Goal: Task Accomplishment & Management: Use online tool/utility

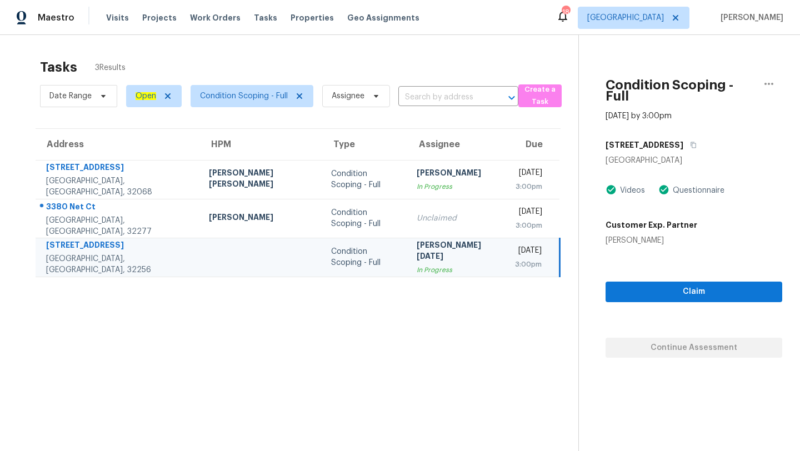
click at [114, 17] on span "Visits" at bounding box center [117, 17] width 23 height 11
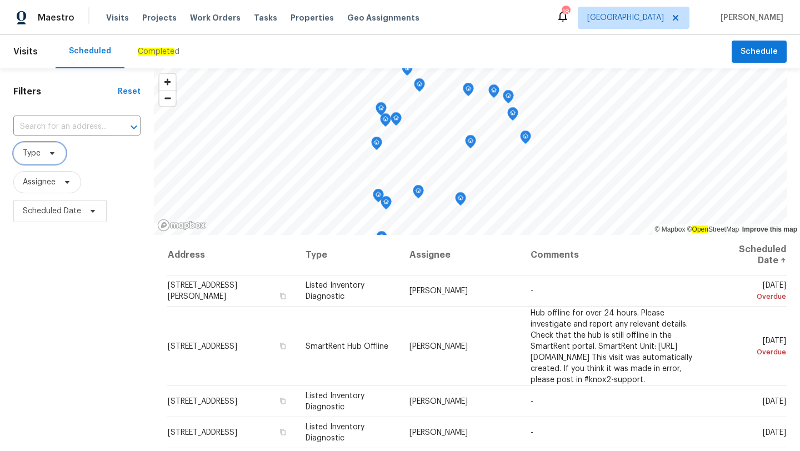
click at [53, 153] on icon at bounding box center [52, 153] width 9 height 9
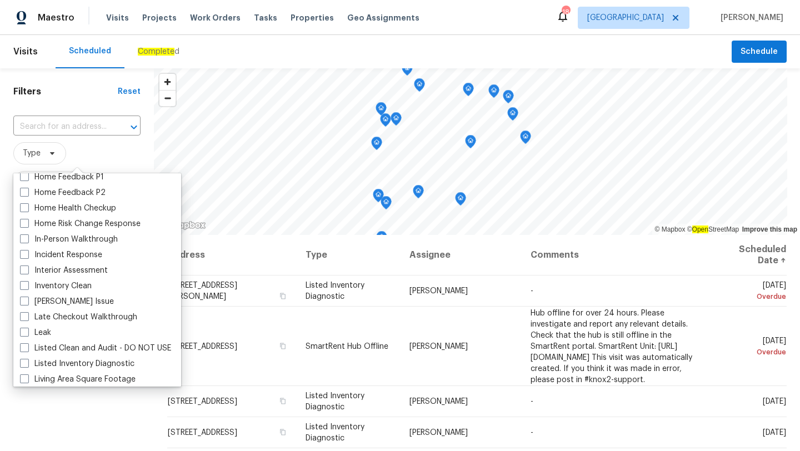
scroll to position [398, 0]
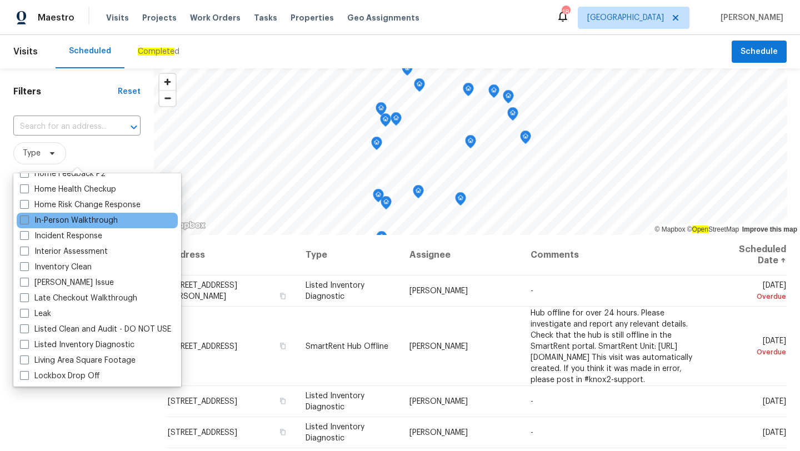
click at [25, 222] on span at bounding box center [24, 220] width 9 height 9
click at [25, 222] on input "In-Person Walkthrough" at bounding box center [23, 218] width 7 height 7
checkbox input "true"
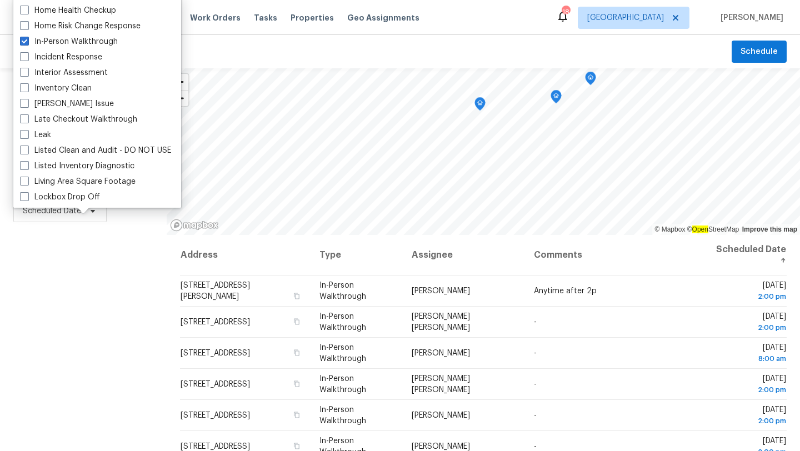
click at [79, 344] on div "Filters Reset ​ In-Person Walkthrough Assignee Scheduled Date" at bounding box center [83, 332] width 167 height 528
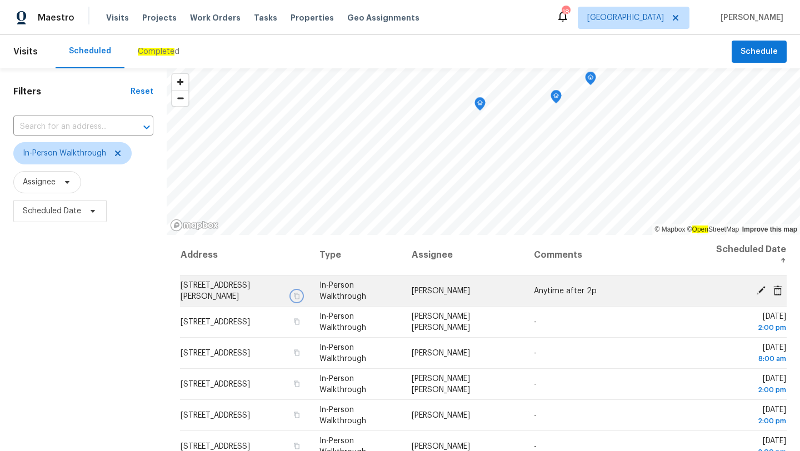
click at [300, 299] on icon "button" at bounding box center [296, 296] width 7 height 7
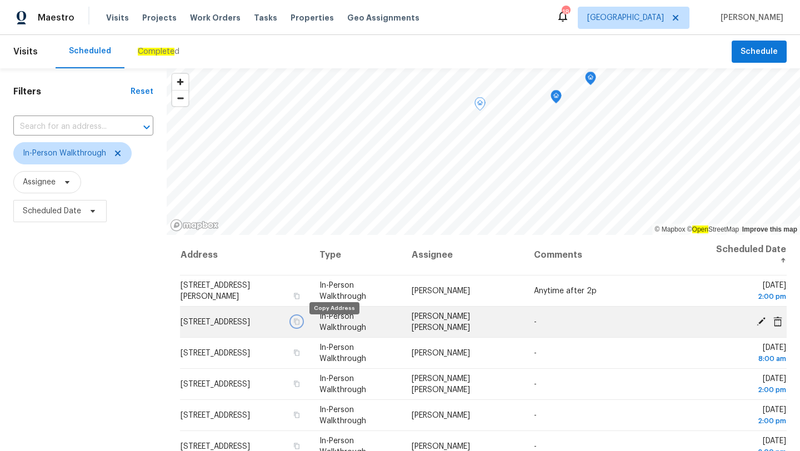
click at [299, 325] on icon "button" at bounding box center [297, 321] width 6 height 6
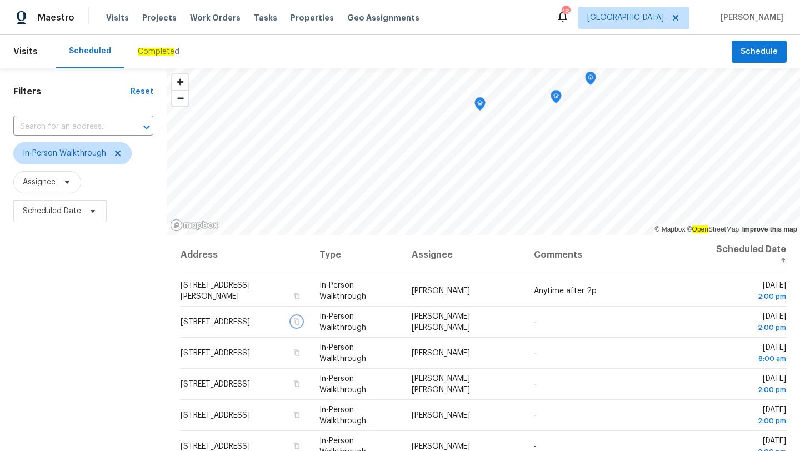
scroll to position [144, 0]
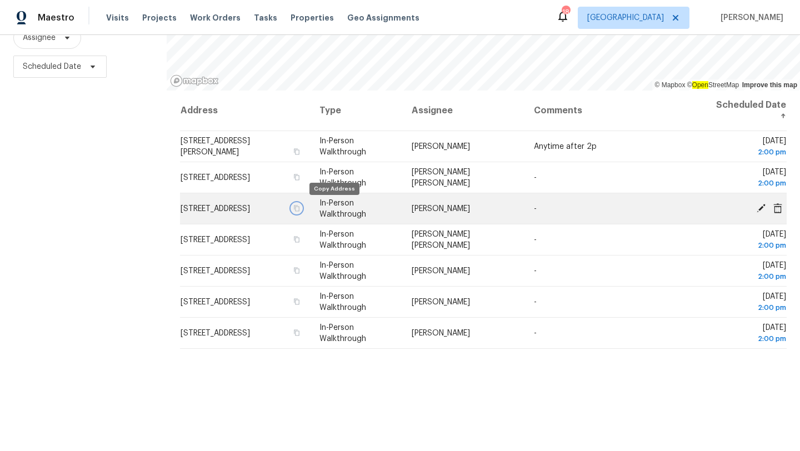
click at [300, 207] on icon "button" at bounding box center [296, 208] width 7 height 7
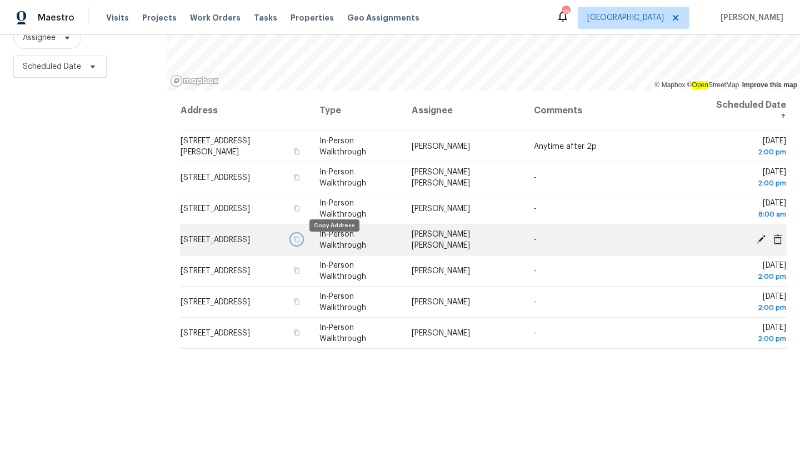
click at [299, 242] on icon "button" at bounding box center [297, 239] width 6 height 6
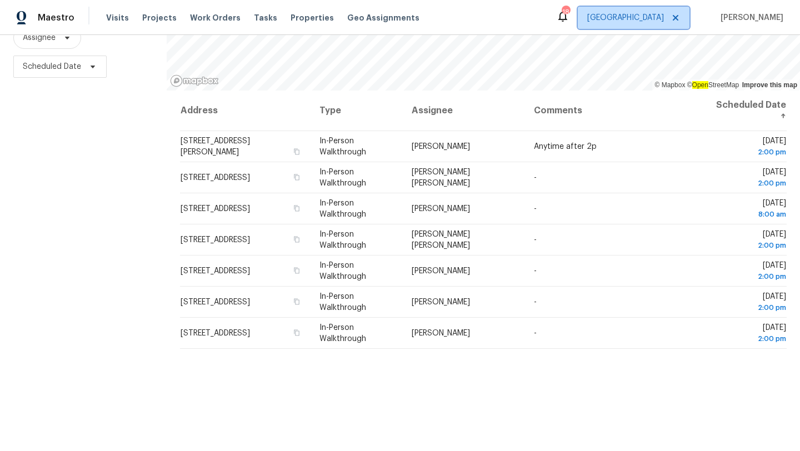
click at [652, 17] on span "[GEOGRAPHIC_DATA]" at bounding box center [625, 17] width 77 height 11
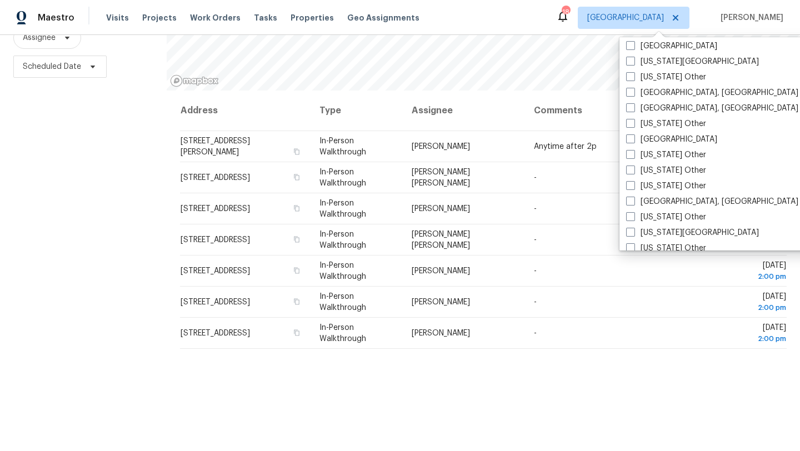
scroll to position [798, 0]
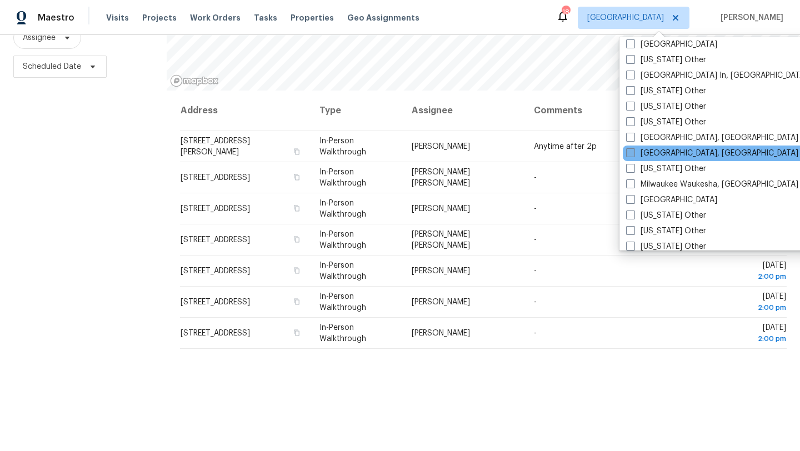
click at [642, 158] on label "[GEOGRAPHIC_DATA], [GEOGRAPHIC_DATA]" at bounding box center [712, 153] width 172 height 11
click at [633, 155] on input "[GEOGRAPHIC_DATA], [GEOGRAPHIC_DATA]" at bounding box center [629, 151] width 7 height 7
checkbox input "true"
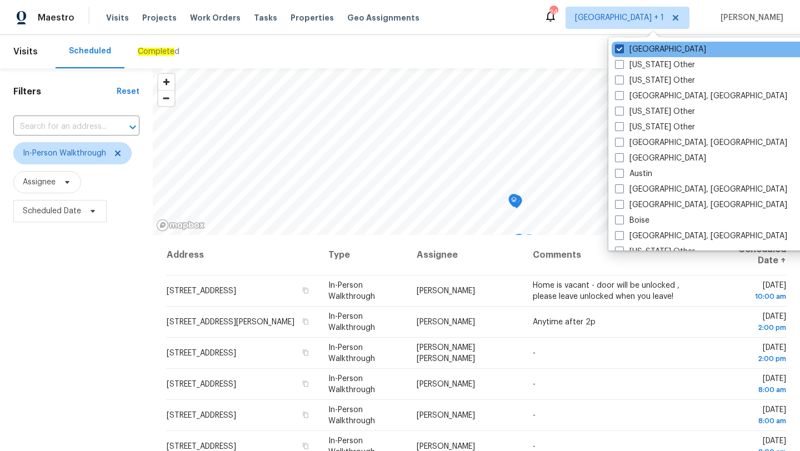
click at [622, 44] on label "[GEOGRAPHIC_DATA]" at bounding box center [660, 49] width 91 height 11
click at [622, 44] on input "[GEOGRAPHIC_DATA]" at bounding box center [618, 47] width 7 height 7
checkbox input "false"
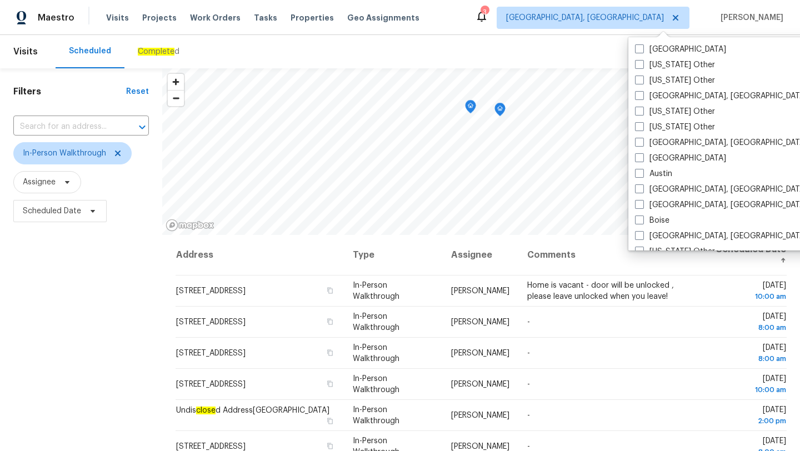
click at [0, 366] on div "Filters Reset ​ In-Person Walkthrough Assignee Scheduled Date" at bounding box center [81, 332] width 162 height 528
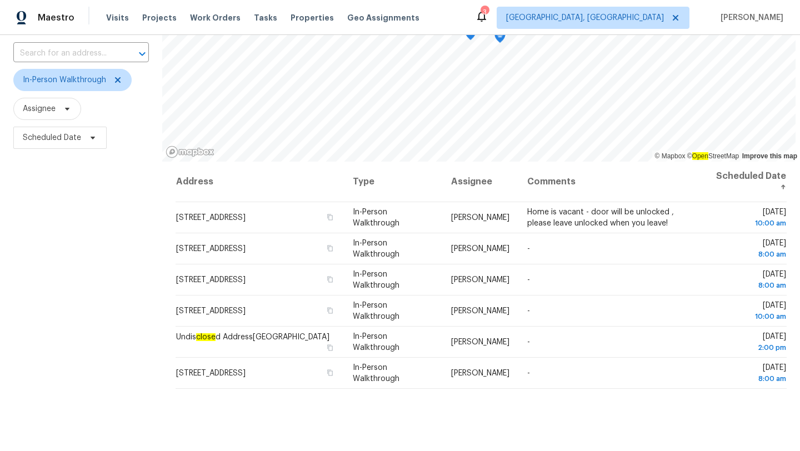
scroll to position [144, 0]
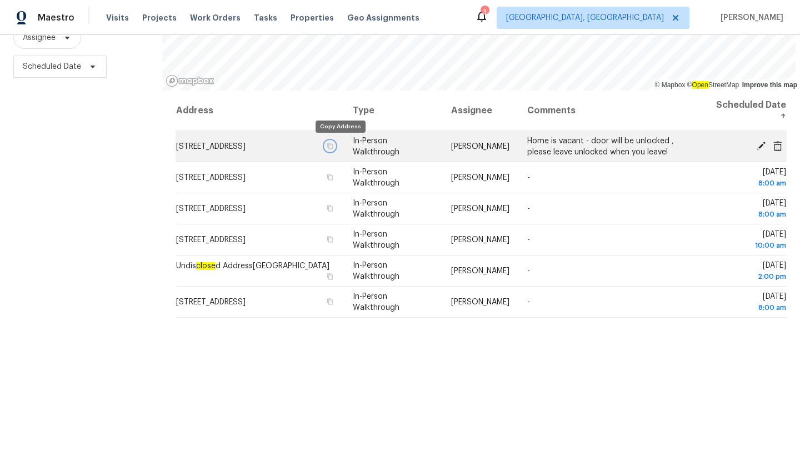
click at [333, 145] on icon "button" at bounding box center [331, 146] width 6 height 6
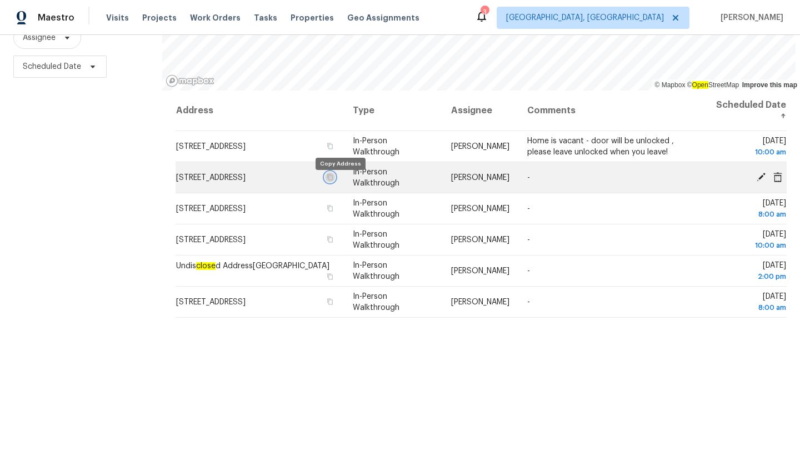
click at [333, 180] on icon "button" at bounding box center [331, 177] width 6 height 6
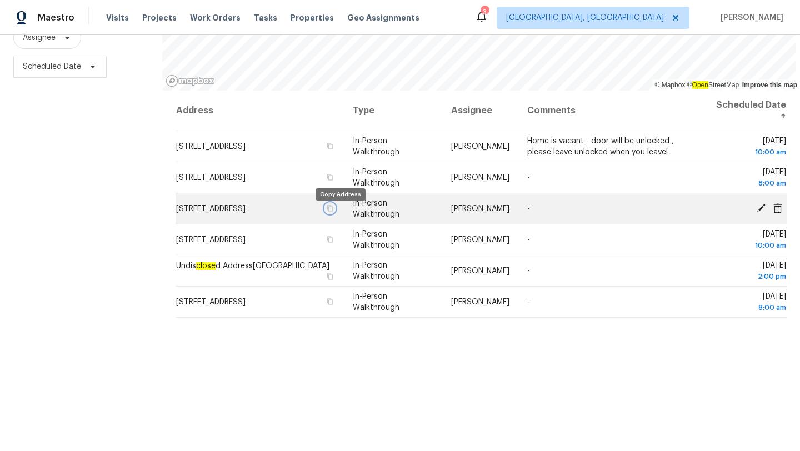
click at [333, 211] on icon "button" at bounding box center [331, 208] width 6 height 6
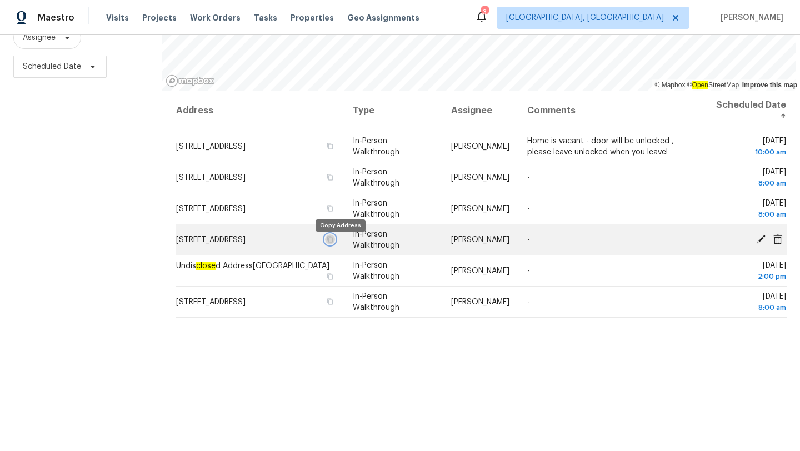
click at [333, 243] on icon "button" at bounding box center [330, 239] width 7 height 7
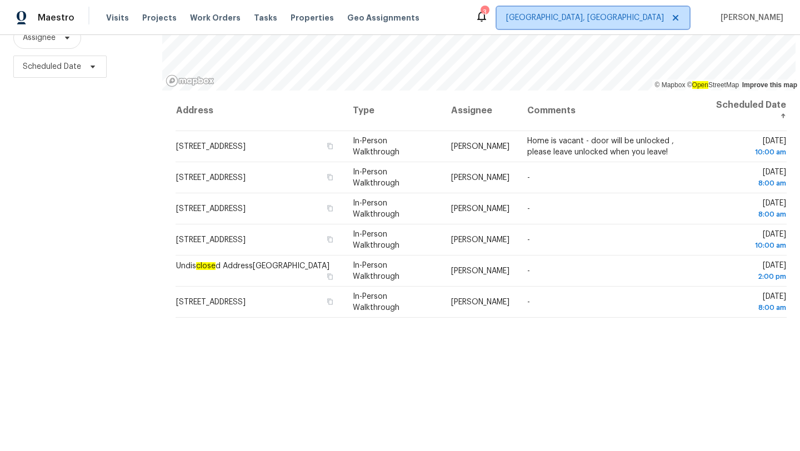
click at [642, 9] on span "[GEOGRAPHIC_DATA], [GEOGRAPHIC_DATA]" at bounding box center [593, 18] width 193 height 22
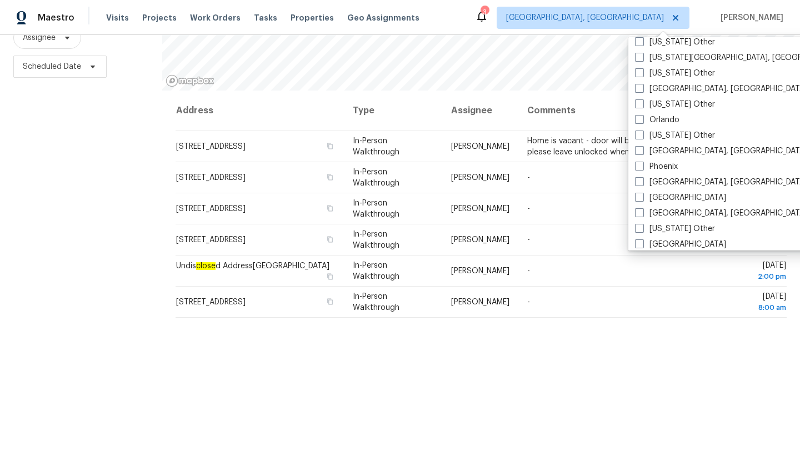
scroll to position [1207, 0]
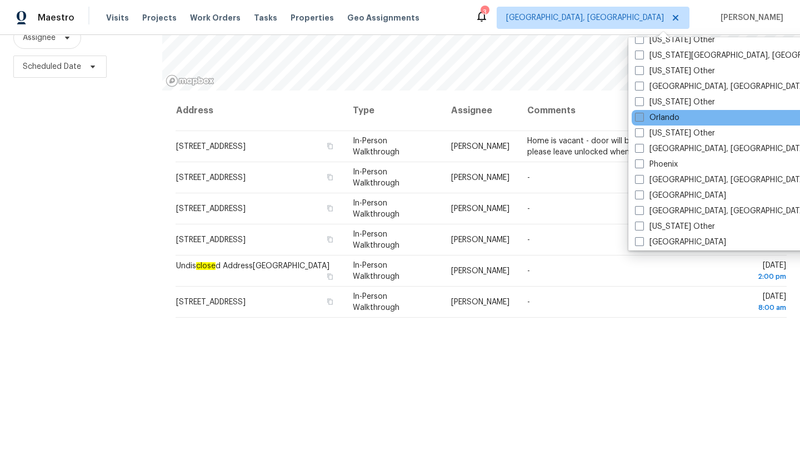
click at [644, 116] on label "Orlando" at bounding box center [657, 117] width 44 height 11
click at [642, 116] on input "Orlando" at bounding box center [638, 115] width 7 height 7
checkbox input "true"
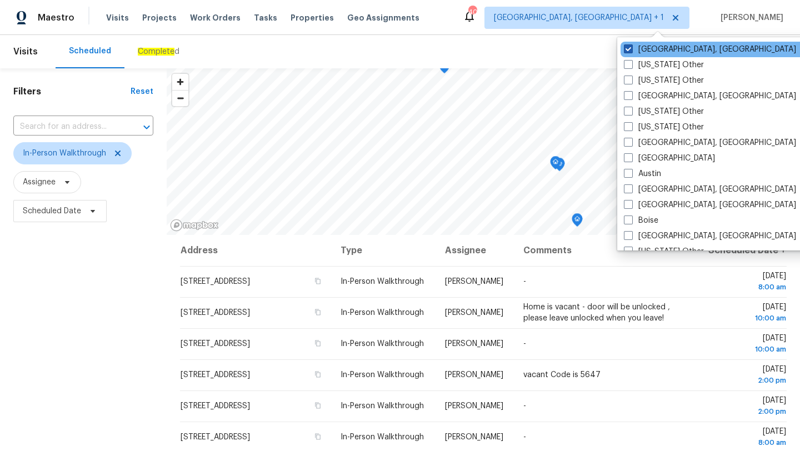
click at [634, 53] on label "[GEOGRAPHIC_DATA], [GEOGRAPHIC_DATA]" at bounding box center [710, 49] width 172 height 11
click at [631, 51] on input "[GEOGRAPHIC_DATA], [GEOGRAPHIC_DATA]" at bounding box center [627, 47] width 7 height 7
checkbox input "false"
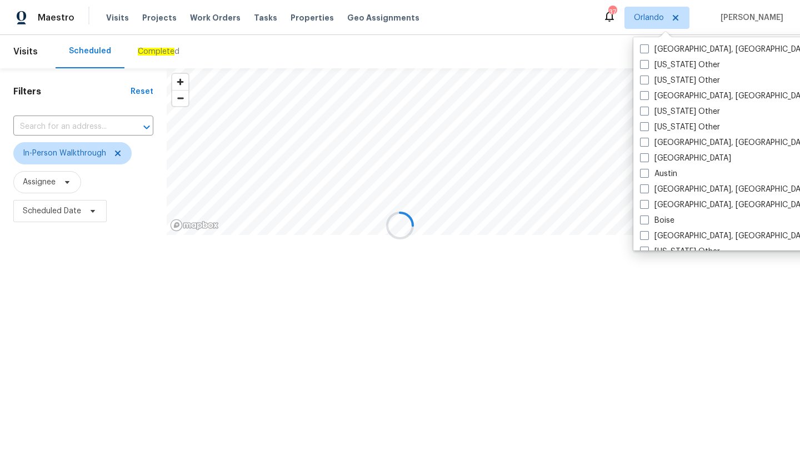
click at [471, 50] on div "Scheduled Complete d" at bounding box center [394, 51] width 676 height 33
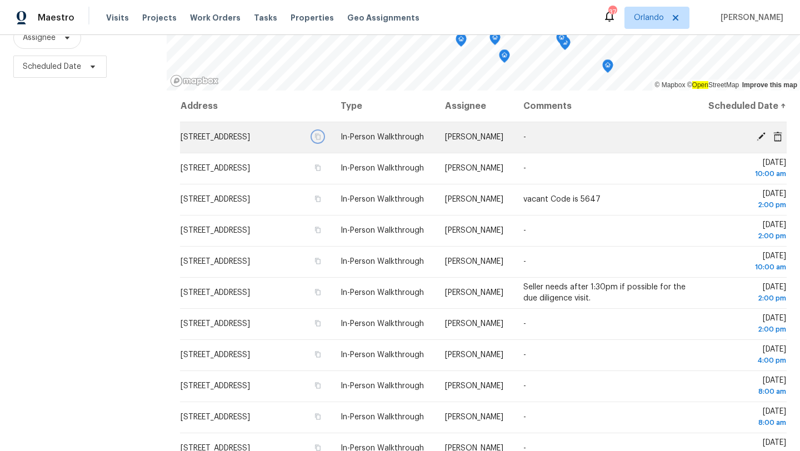
click at [321, 140] on icon "button" at bounding box center [319, 137] width 6 height 6
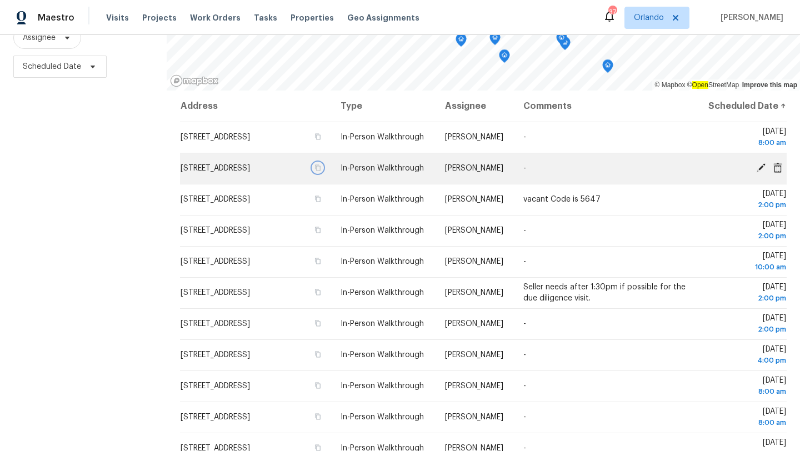
click at [321, 171] on icon "button" at bounding box center [319, 168] width 6 height 6
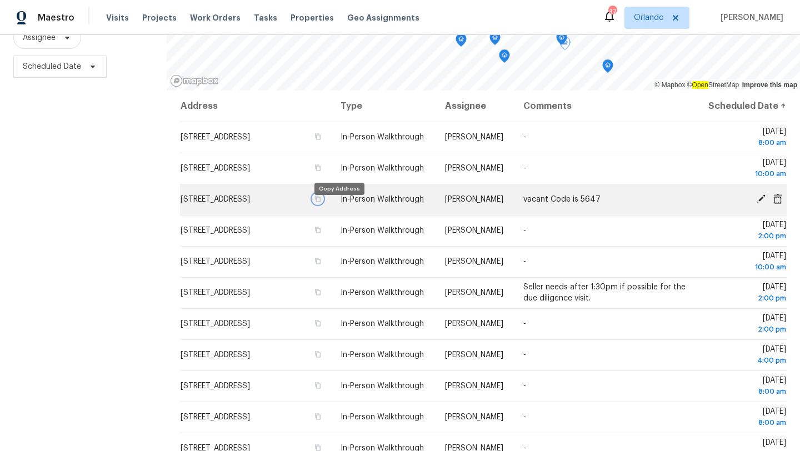
click at [321, 202] on icon "button" at bounding box center [317, 199] width 7 height 7
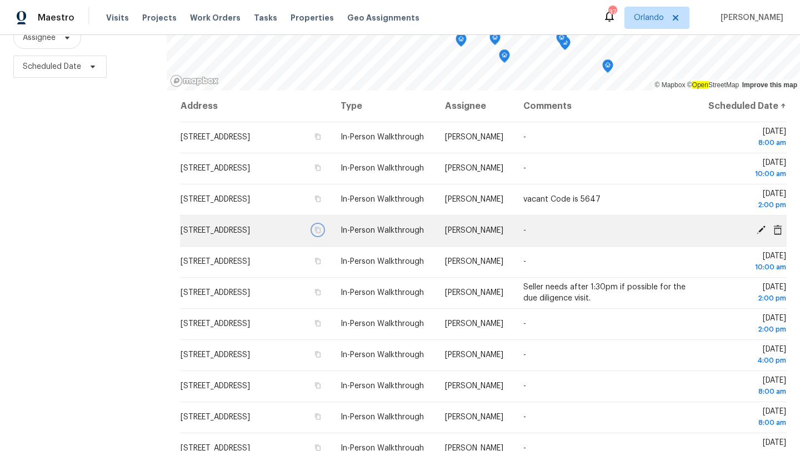
click at [321, 233] on icon "button" at bounding box center [317, 230] width 7 height 7
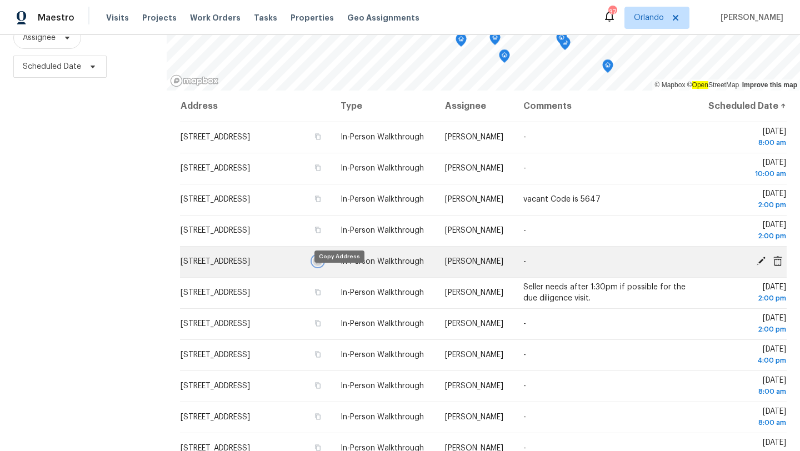
click at [321, 264] on icon "button" at bounding box center [317, 261] width 7 height 7
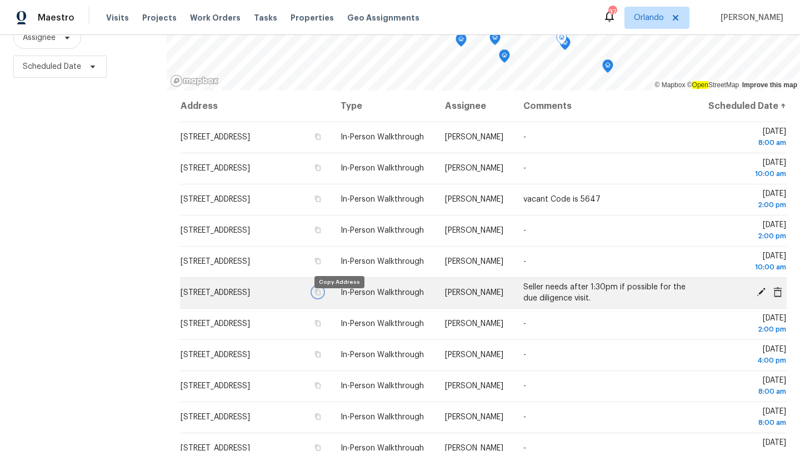
click at [321, 296] on icon "button" at bounding box center [319, 292] width 6 height 6
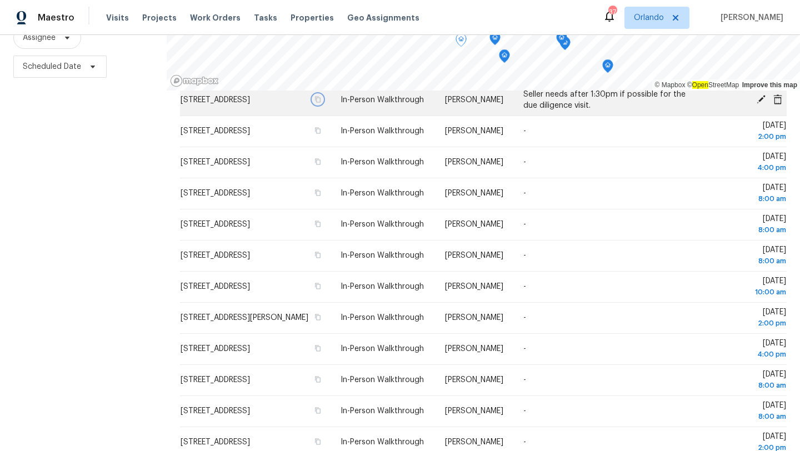
scroll to position [201, 0]
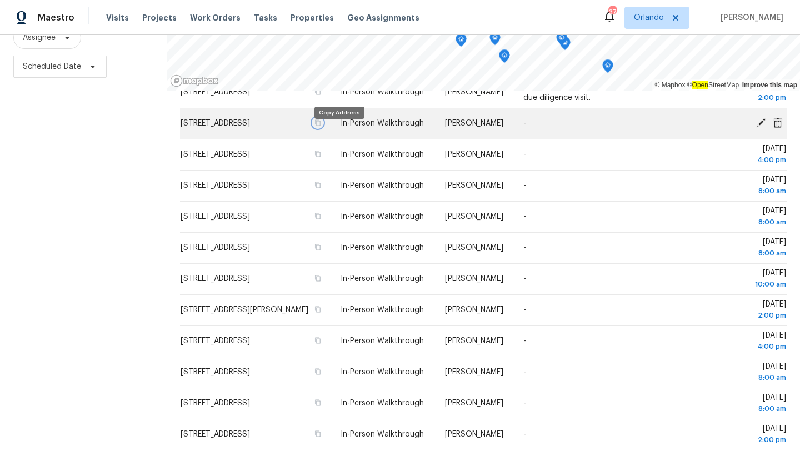
click at [321, 126] on icon "button" at bounding box center [317, 122] width 7 height 7
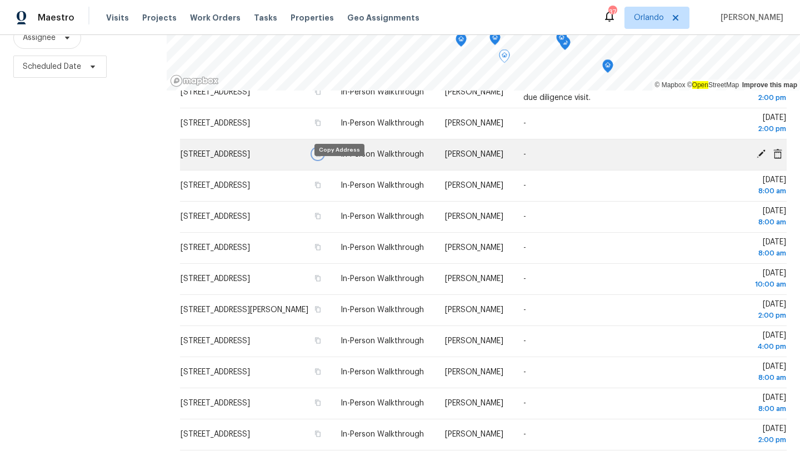
click at [321, 157] on icon "button" at bounding box center [319, 154] width 6 height 6
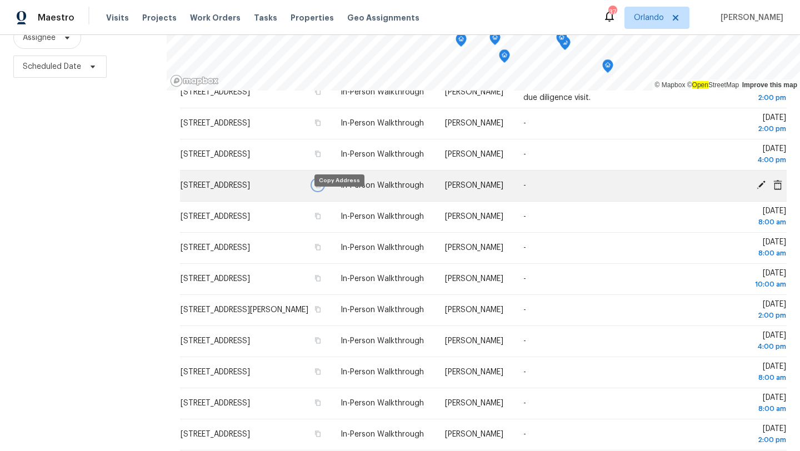
click at [321, 188] on icon "button" at bounding box center [317, 185] width 7 height 7
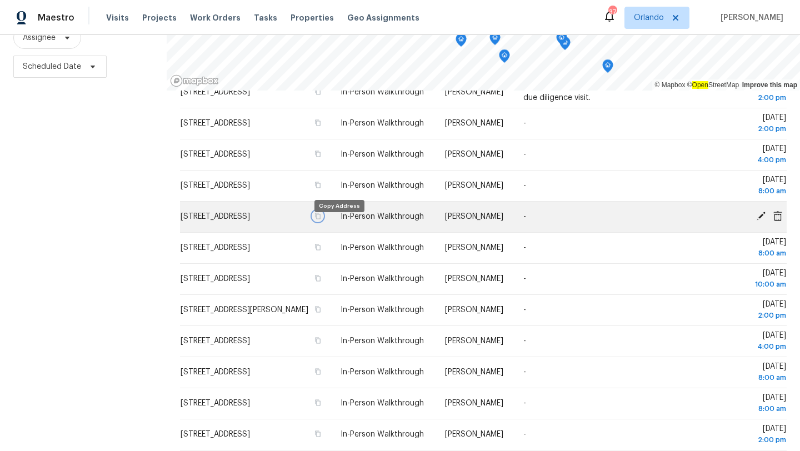
click at [321, 219] on icon "button" at bounding box center [317, 216] width 7 height 7
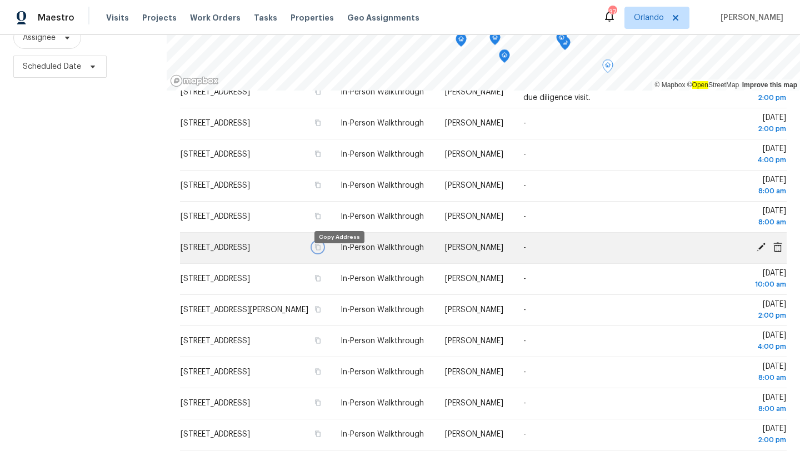
click at [321, 251] on icon "button" at bounding box center [317, 247] width 7 height 7
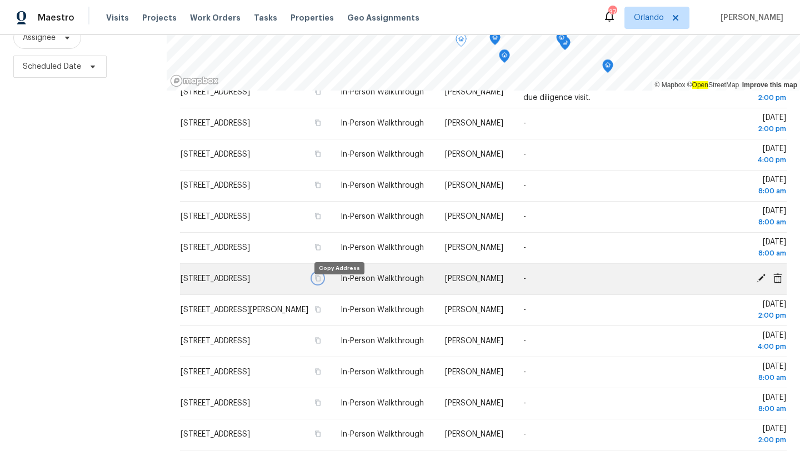
click at [321, 282] on icon "button" at bounding box center [317, 278] width 7 height 7
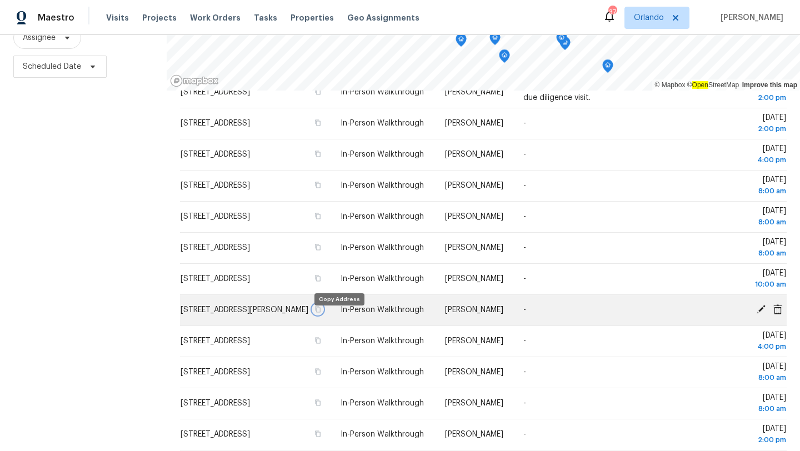
click at [321, 313] on icon "button" at bounding box center [319, 310] width 6 height 6
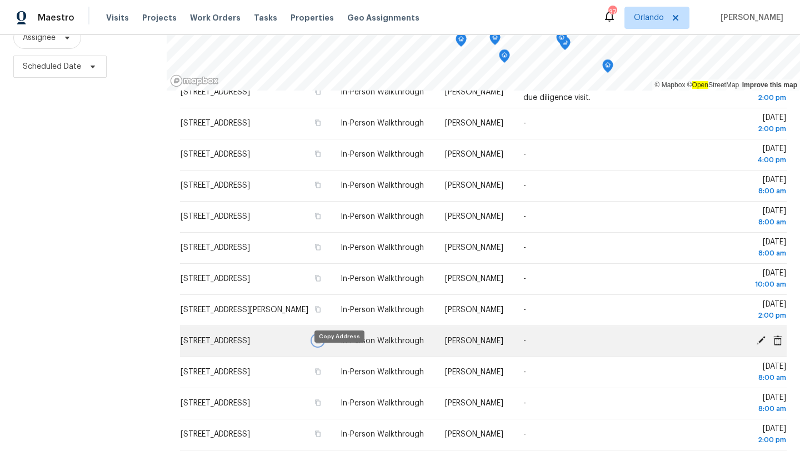
click at [321, 344] on icon "button" at bounding box center [317, 340] width 7 height 7
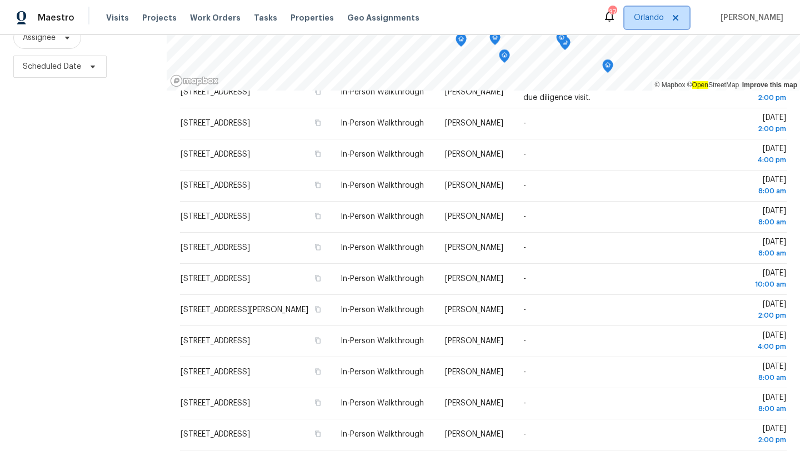
click at [650, 13] on span "Orlando" at bounding box center [649, 17] width 30 height 11
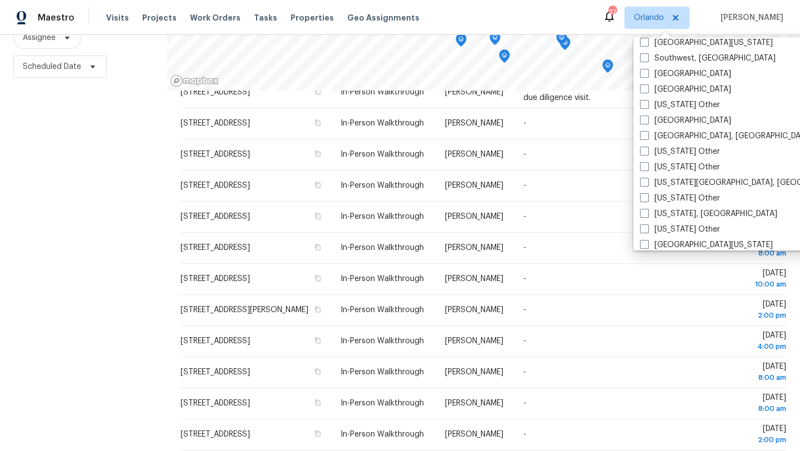
scroll to position [1495, 0]
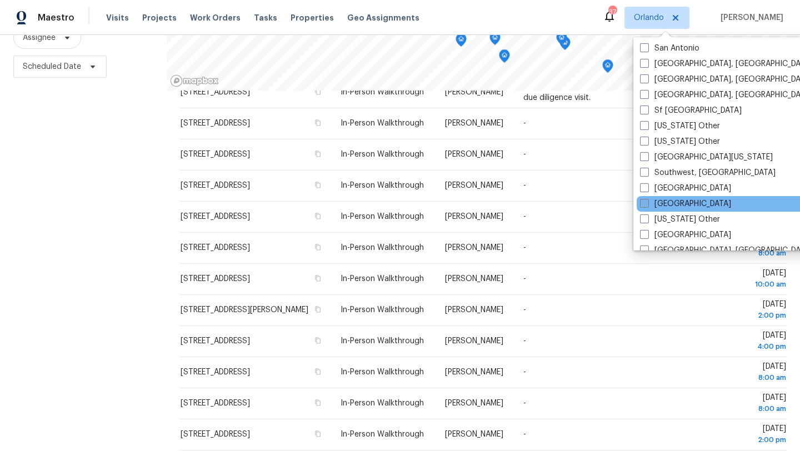
click at [642, 202] on span at bounding box center [644, 203] width 9 height 9
click at [642, 202] on input "[GEOGRAPHIC_DATA]" at bounding box center [643, 201] width 7 height 7
checkbox input "true"
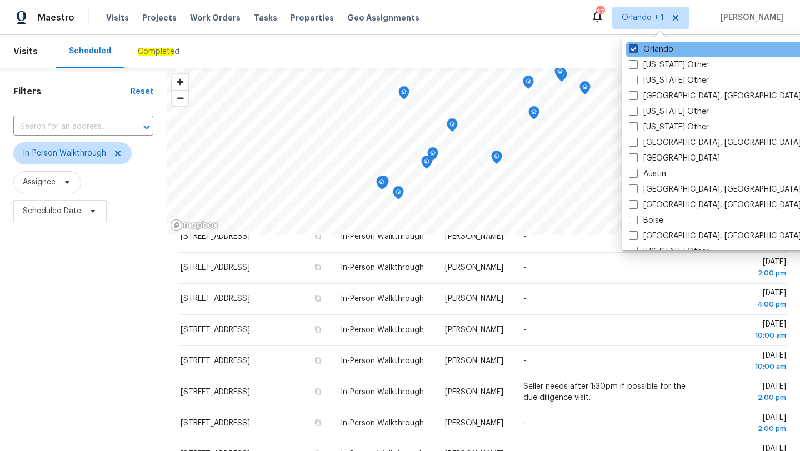
click at [635, 47] on span at bounding box center [633, 48] width 9 height 9
click at [635, 47] on input "Orlando" at bounding box center [632, 47] width 7 height 7
checkbox input "false"
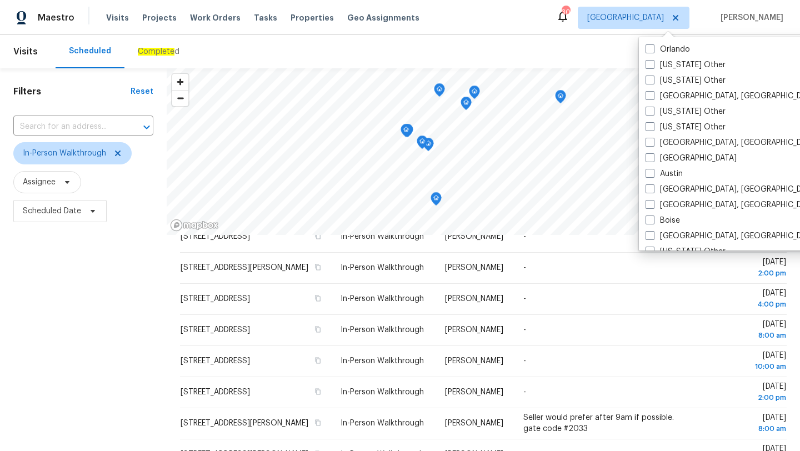
click at [412, 42] on div "Scheduled Complete d" at bounding box center [394, 51] width 676 height 33
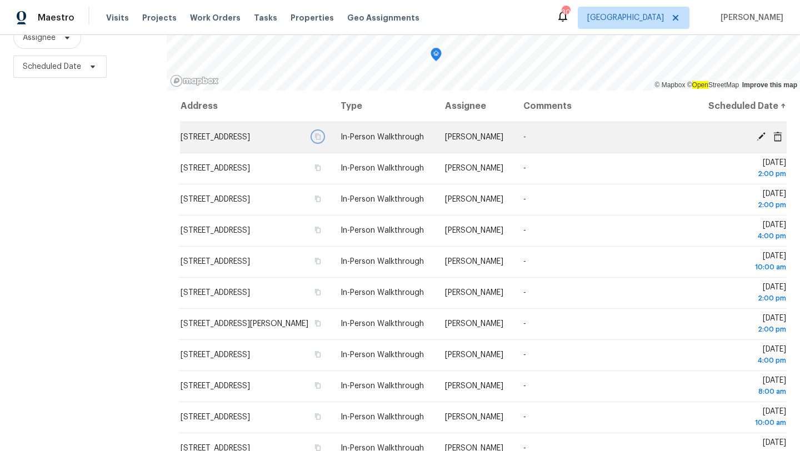
click at [321, 140] on icon "button" at bounding box center [317, 136] width 7 height 7
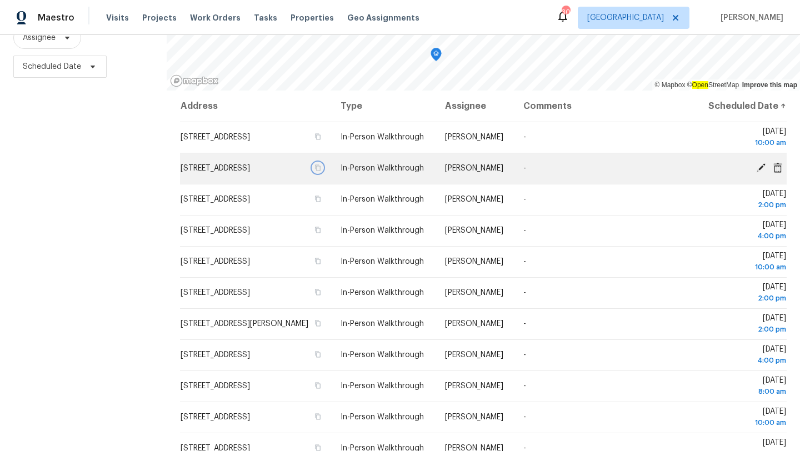
click at [321, 171] on icon "button" at bounding box center [319, 168] width 6 height 6
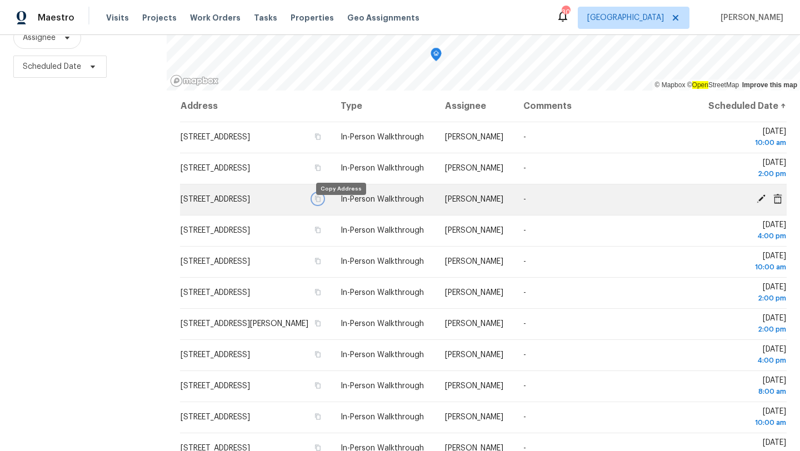
click at [321, 202] on icon "button" at bounding box center [319, 199] width 6 height 6
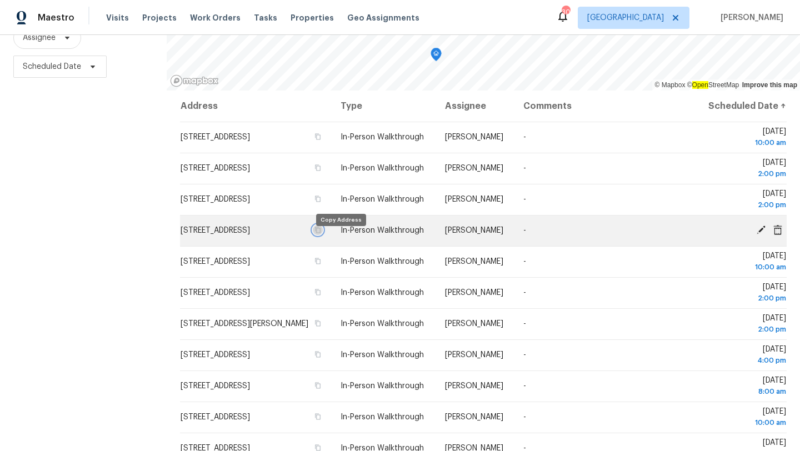
click at [321, 233] on icon "button" at bounding box center [319, 230] width 6 height 6
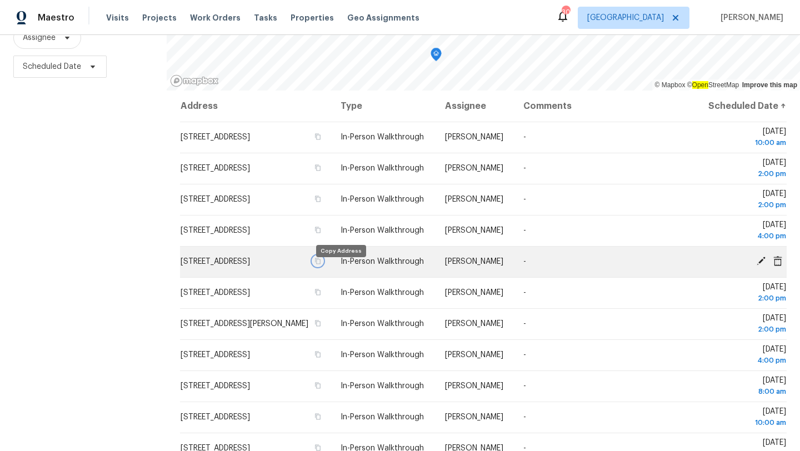
click at [321, 264] on icon "button" at bounding box center [317, 261] width 7 height 7
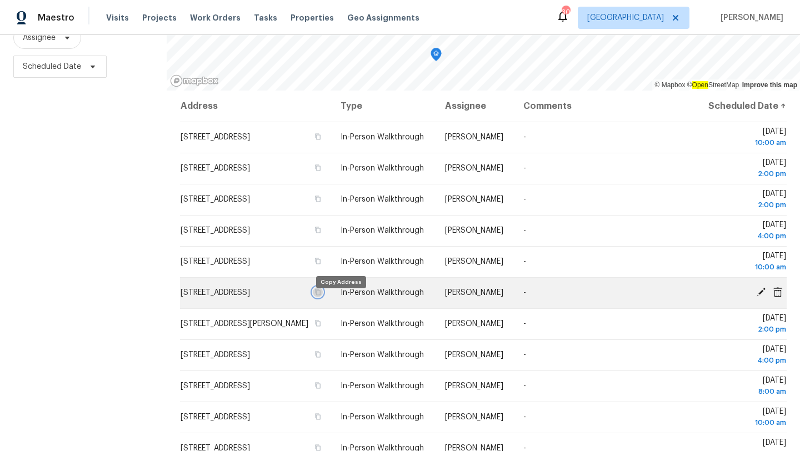
click at [321, 296] on icon "button" at bounding box center [317, 292] width 7 height 7
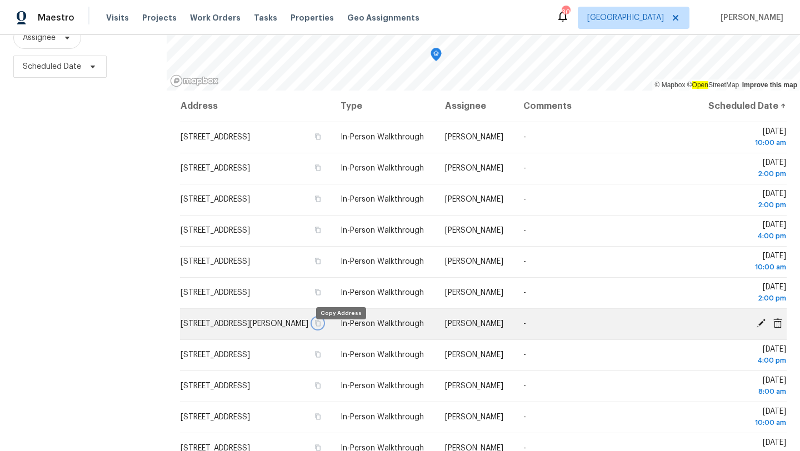
click at [321, 327] on icon "button" at bounding box center [317, 323] width 7 height 7
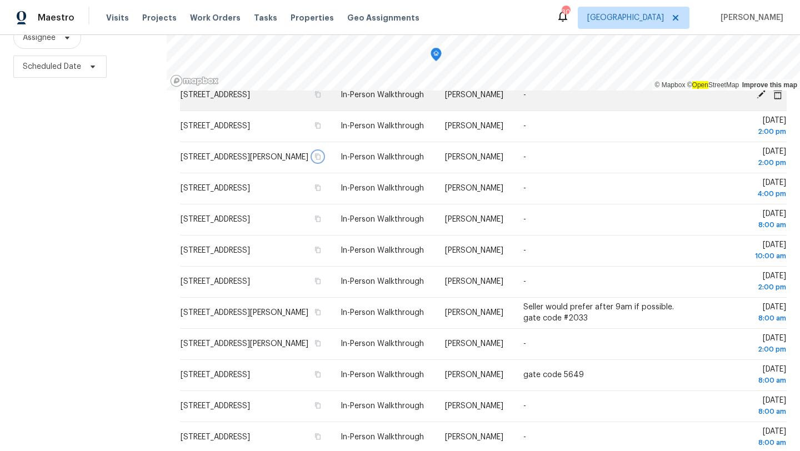
scroll to position [217, 0]
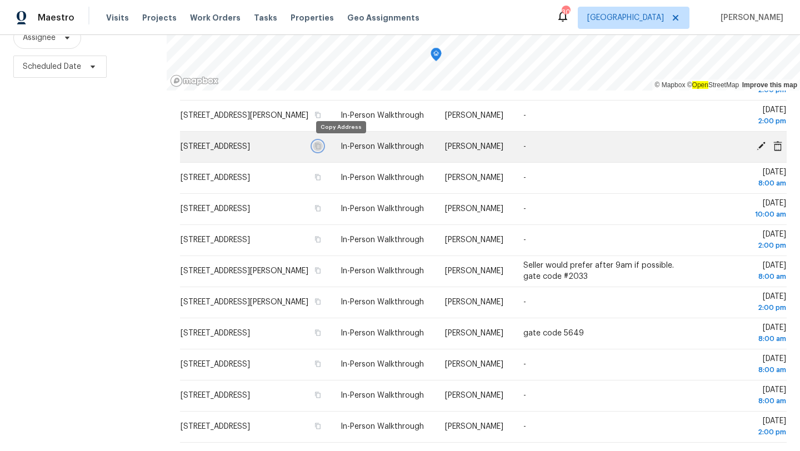
click at [321, 146] on icon "button" at bounding box center [319, 146] width 6 height 6
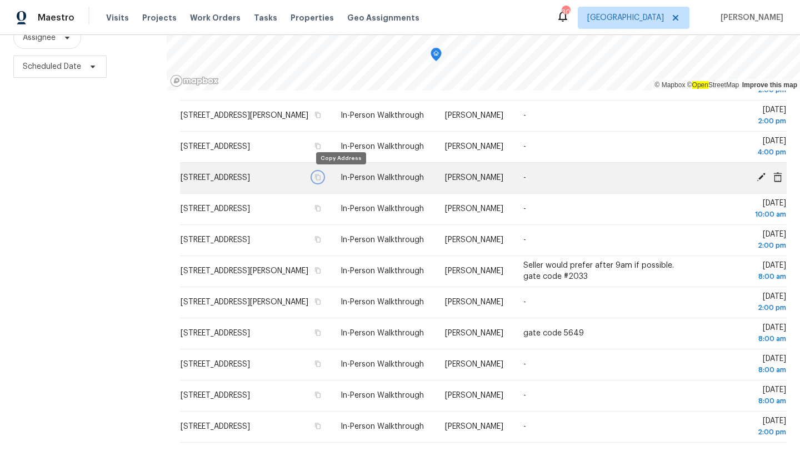
click at [321, 176] on icon "button" at bounding box center [319, 177] width 6 height 6
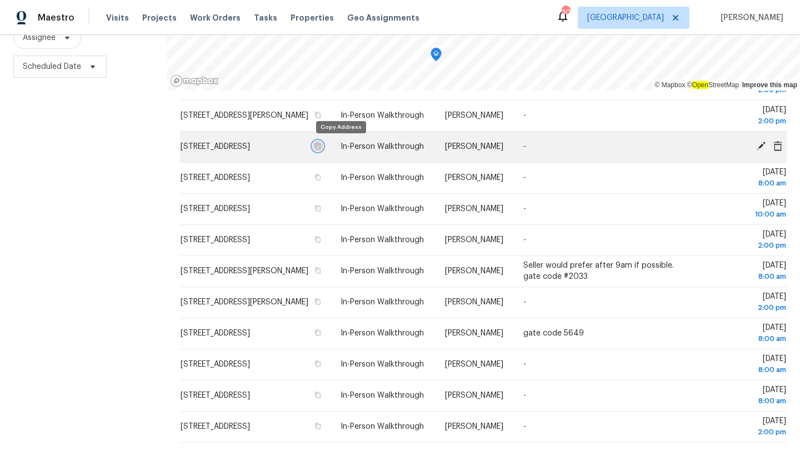
click at [321, 148] on icon "button" at bounding box center [319, 146] width 6 height 6
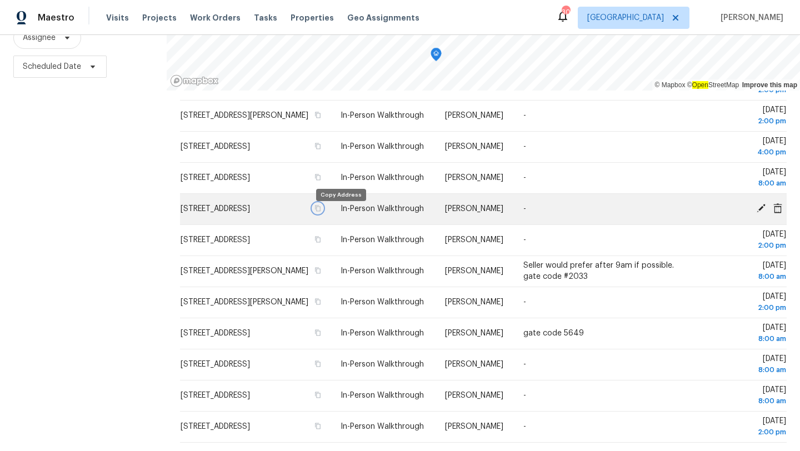
click at [321, 212] on icon "button" at bounding box center [319, 209] width 6 height 6
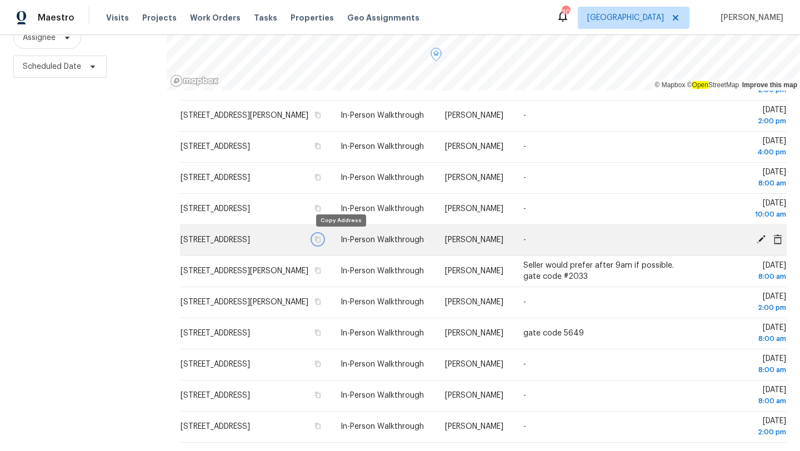
click at [321, 239] on icon "button" at bounding box center [317, 239] width 7 height 7
